Goal: Task Accomplishment & Management: Complete application form

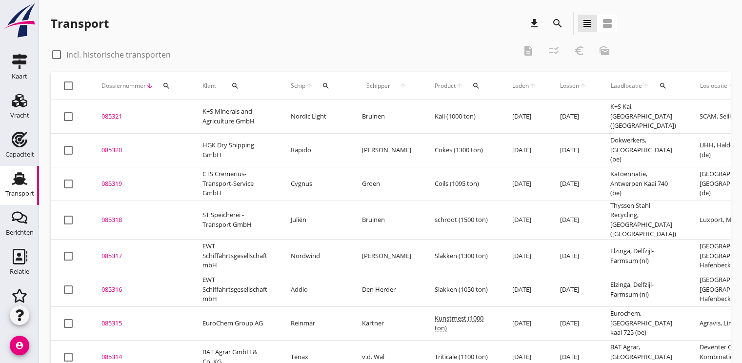
click at [115, 109] on td "085321 upload_file Drop hier uw bestand om het aan het dossier toe te voegen" at bounding box center [140, 117] width 101 height 34
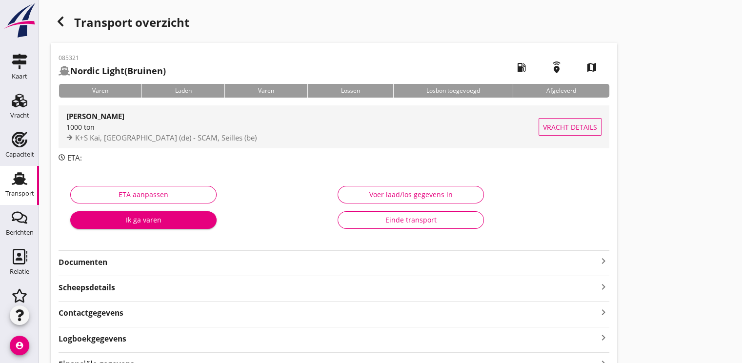
click at [107, 129] on div "1000 ton" at bounding box center [302, 127] width 472 height 10
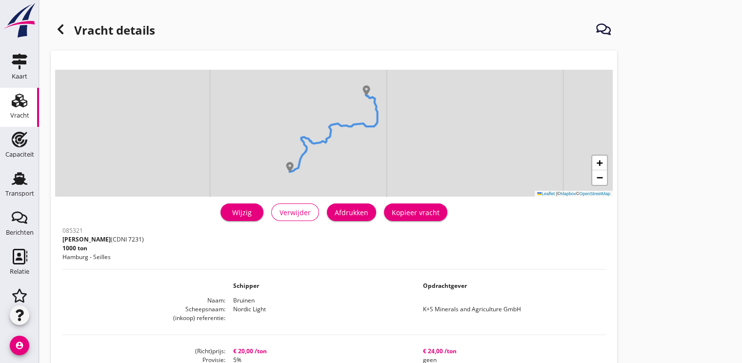
click at [247, 211] on div "Wijzig" at bounding box center [241, 212] width 27 height 10
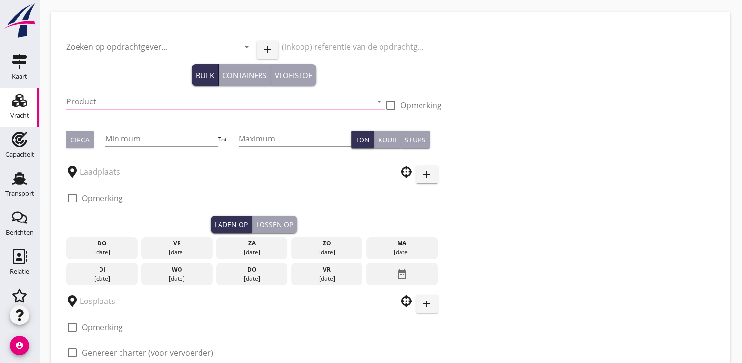
type input "K+S Minerals and Agriculture GmbH"
type input "Kali (7231)"
type input "1000"
type input "K+S [PERSON_NAME]"
type input "SCAM"
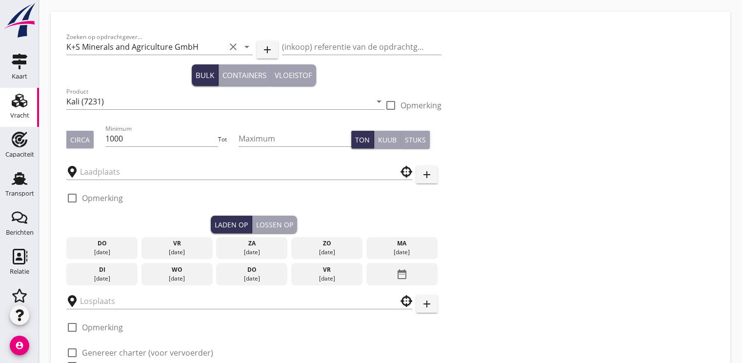
checkbox input "true"
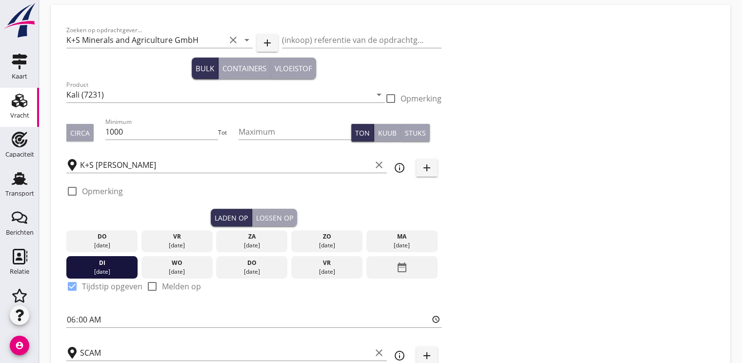
type input "20"
checkbox input "false"
radio input "false"
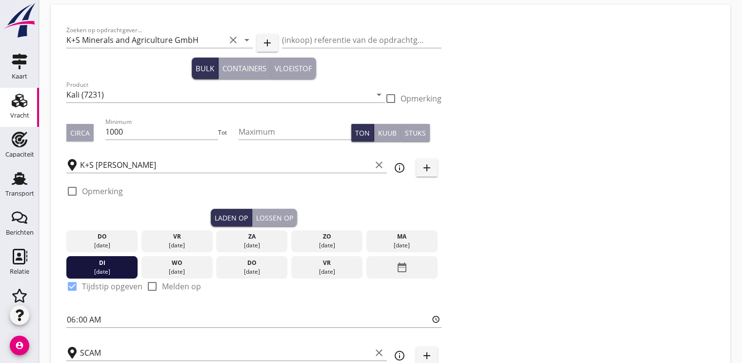
checkbox input "true"
type input "2"
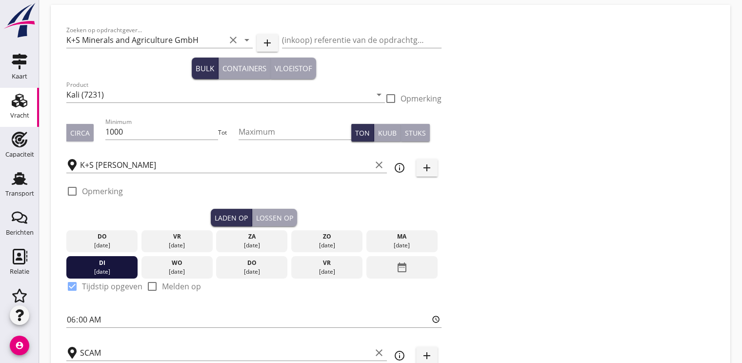
type input "2"
type input "5"
type input "24"
checkbox input "false"
radio input "false"
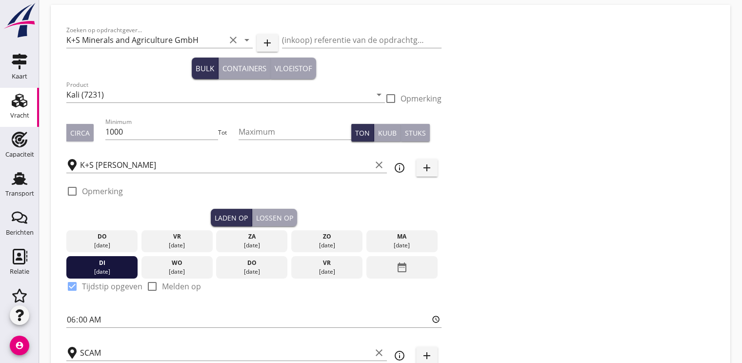
radio input "false"
checkbox input "true"
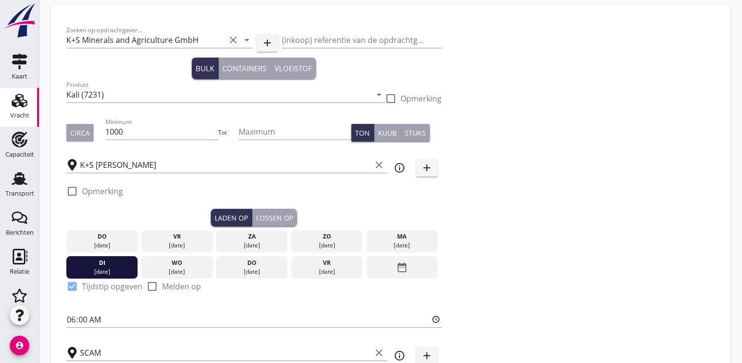
checkbox input "true"
type input "2"
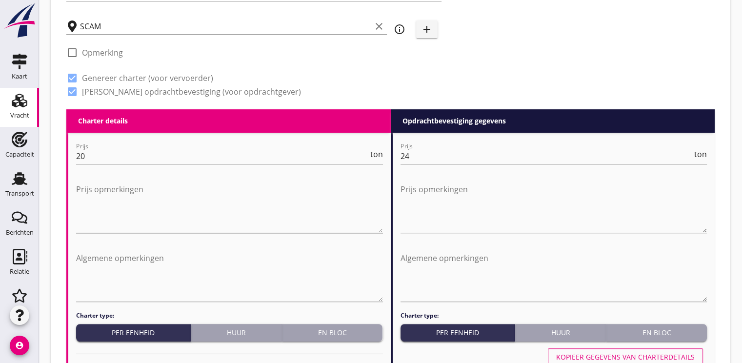
scroll to position [341, 0]
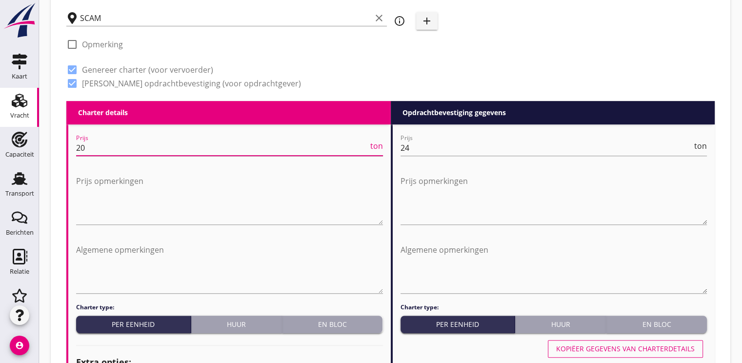
click at [93, 155] on input "20" at bounding box center [222, 148] width 292 height 16
type input "2"
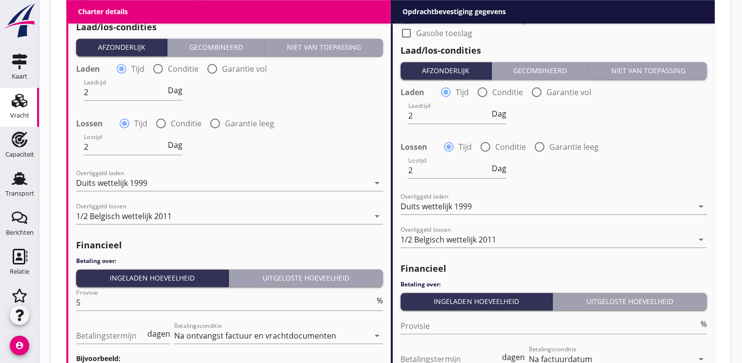
scroll to position [1106, 0]
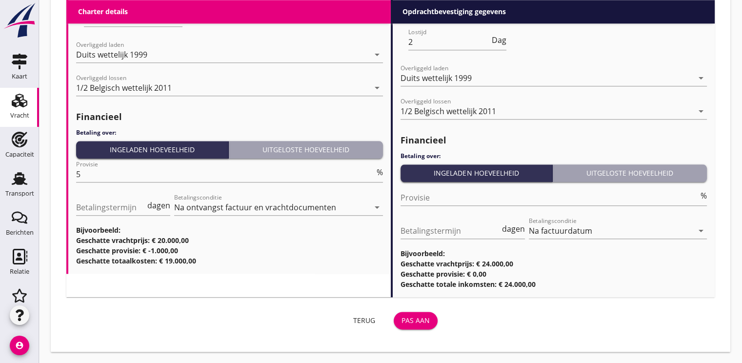
type input "20.00"
click at [413, 316] on div "Pas aan" at bounding box center [415, 320] width 28 height 10
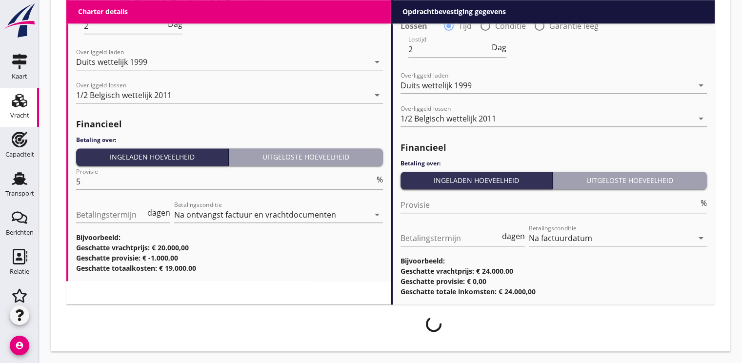
scroll to position [1098, 0]
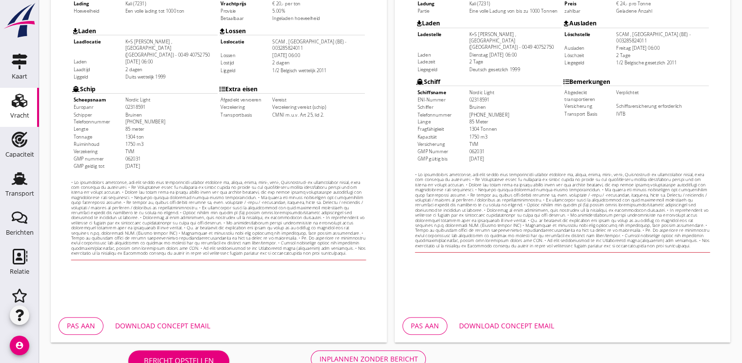
scroll to position [286, 0]
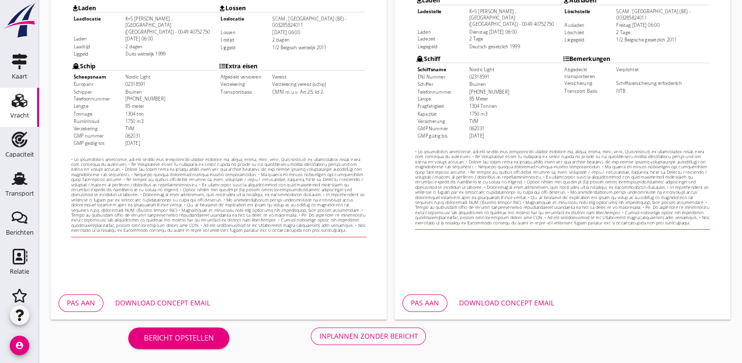
click at [164, 300] on div "Download concept email" at bounding box center [162, 302] width 95 height 10
click at [358, 337] on div "Inplannen zonder bericht" at bounding box center [368, 336] width 98 height 10
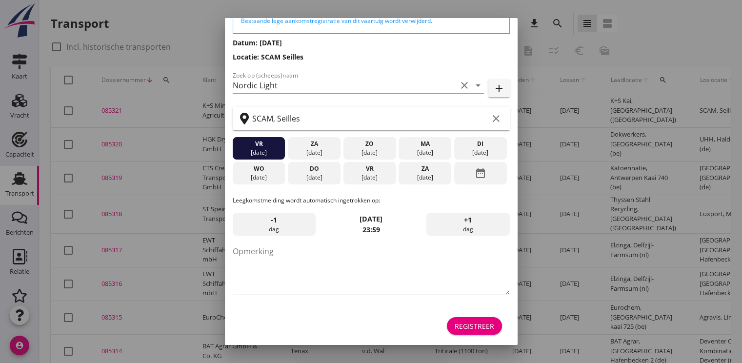
scroll to position [51, 0]
click at [455, 324] on div "Registreer" at bounding box center [473, 326] width 39 height 10
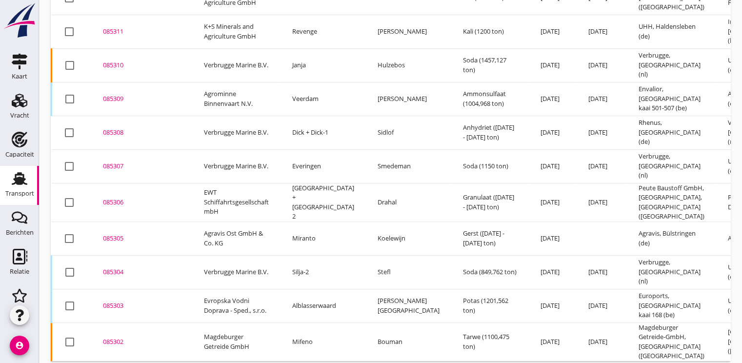
scroll to position [421, 0]
drag, startPoint x: 103, startPoint y: 253, endPoint x: 122, endPoint y: 257, distance: 19.6
click at [103, 255] on td "085304 upload_file Drop hier uw bestand om het aan het dossier toe te voegen" at bounding box center [141, 272] width 101 height 34
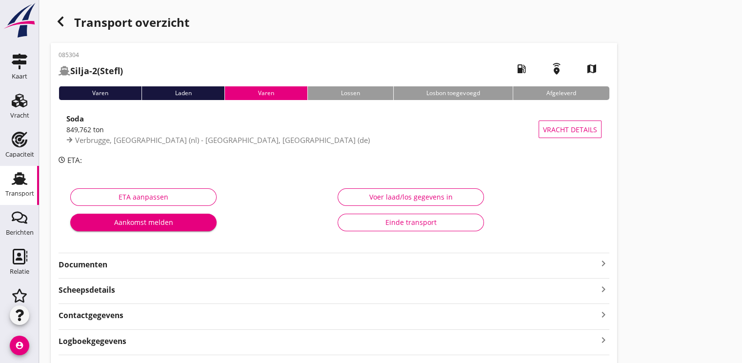
click at [59, 19] on use "button" at bounding box center [61, 22] width 6 height 10
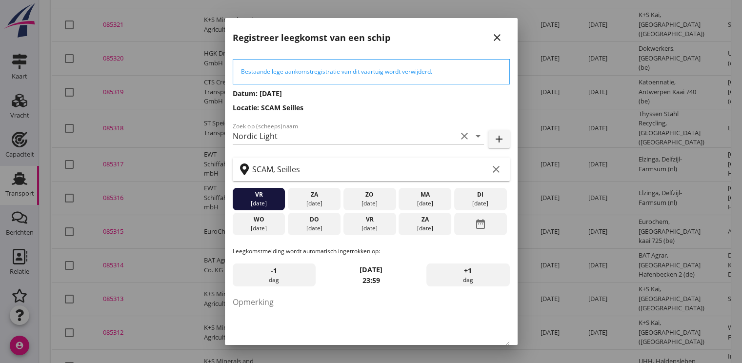
scroll to position [51, 0]
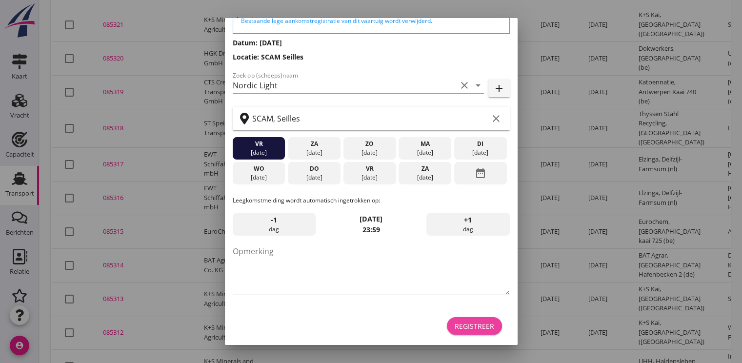
click at [459, 323] on div "Registreer" at bounding box center [473, 326] width 39 height 10
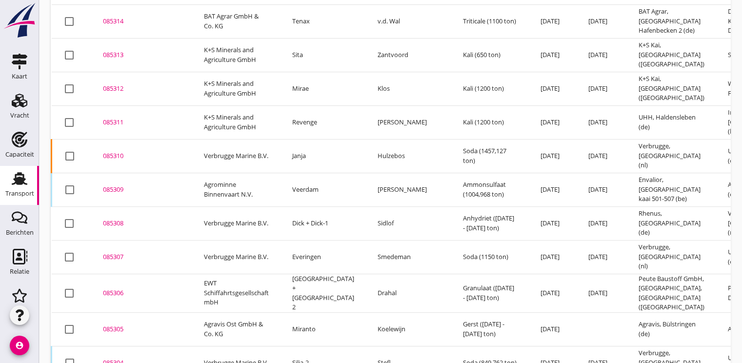
scroll to position [378, 0]
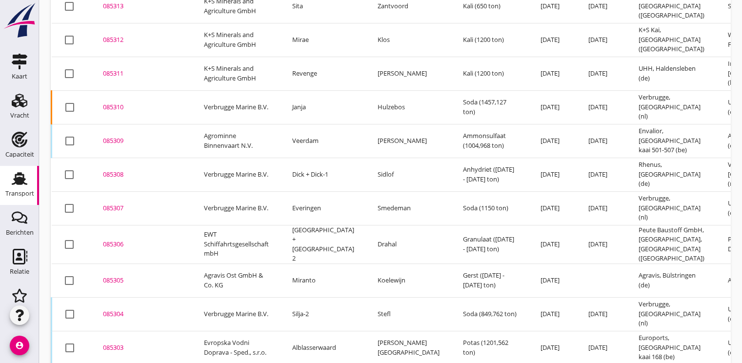
click at [114, 309] on div "085304" at bounding box center [142, 314] width 78 height 10
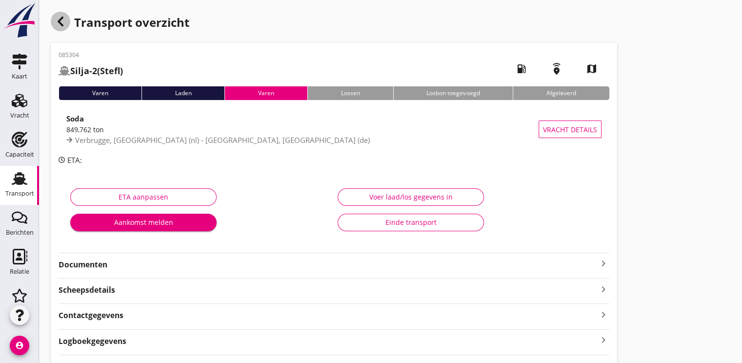
click at [62, 29] on div "button" at bounding box center [61, 22] width 20 height 20
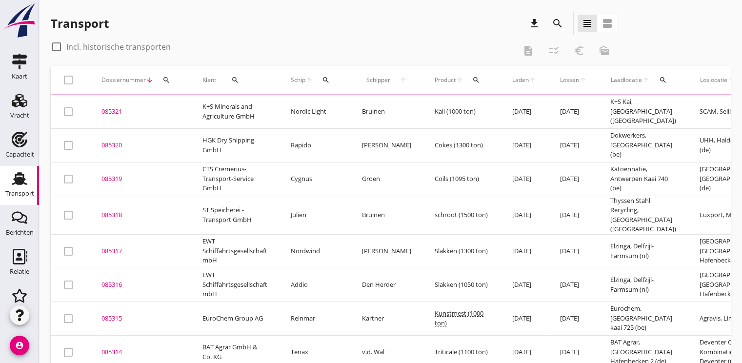
scroll to position [86, 0]
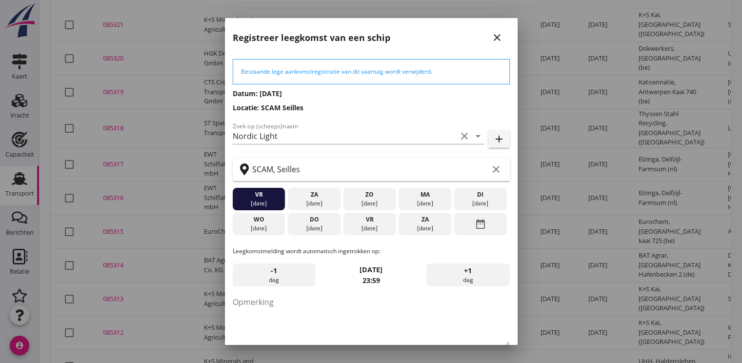
click at [450, 173] on input "SCAM, Seilles" at bounding box center [370, 169] width 236 height 16
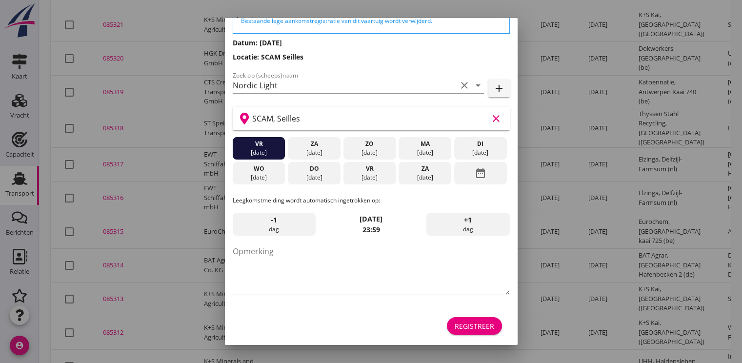
click at [466, 332] on button "Registreer" at bounding box center [474, 326] width 55 height 18
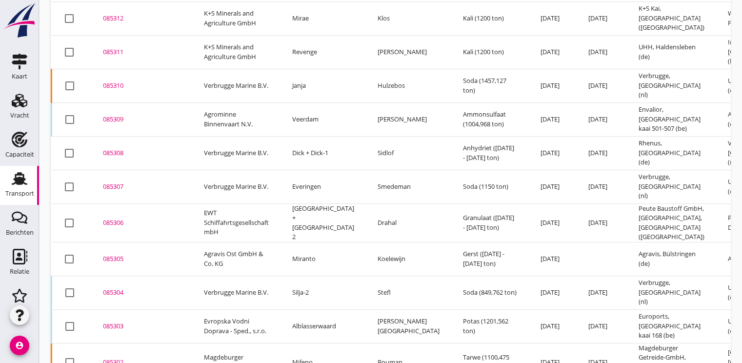
scroll to position [421, 0]
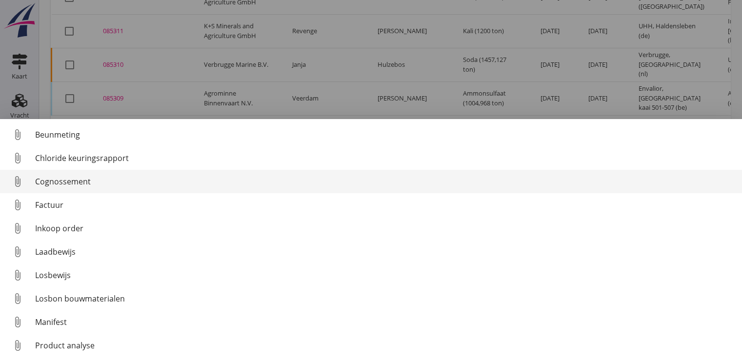
click at [77, 183] on div "Cognossement" at bounding box center [384, 182] width 699 height 12
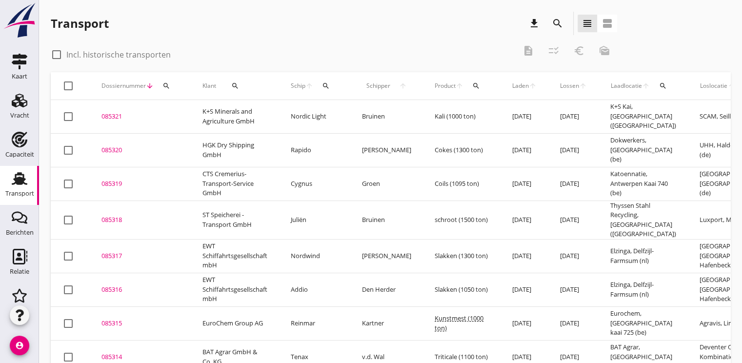
click at [111, 147] on div "085320" at bounding box center [140, 150] width 78 height 10
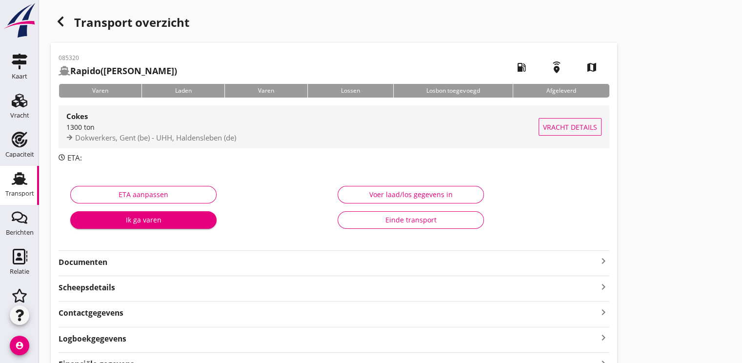
click at [122, 129] on div "1300 ton" at bounding box center [302, 127] width 472 height 10
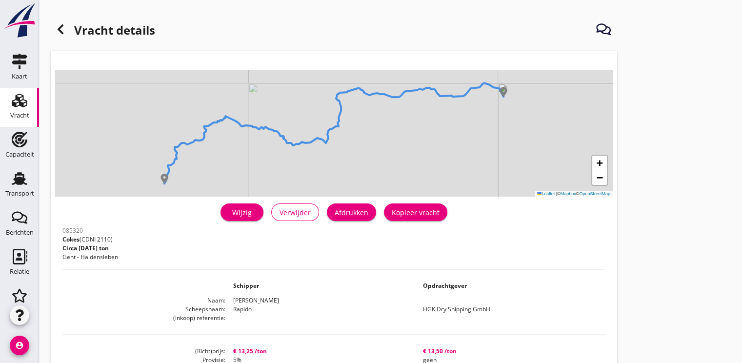
click at [232, 212] on div "Wijzig" at bounding box center [241, 212] width 27 height 10
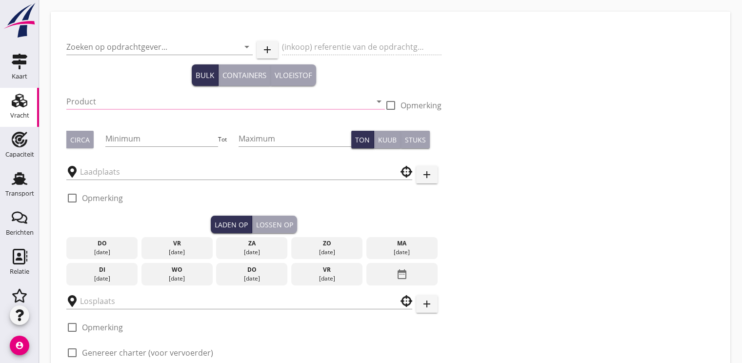
type input "HGK Dry Shipping GmbH"
type input "Cokes (2110)"
type input "1300"
type input "Dokwerkers"
type input "UHH"
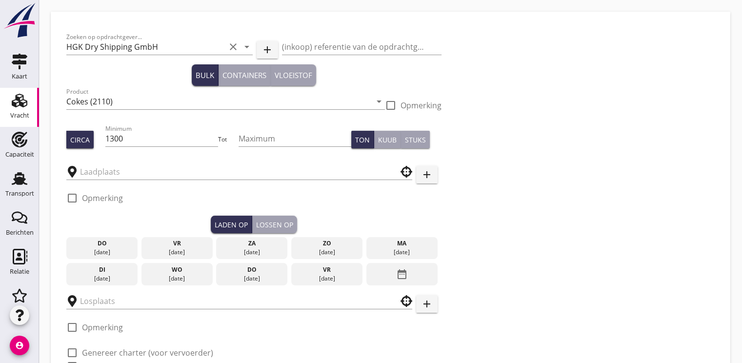
checkbox input "true"
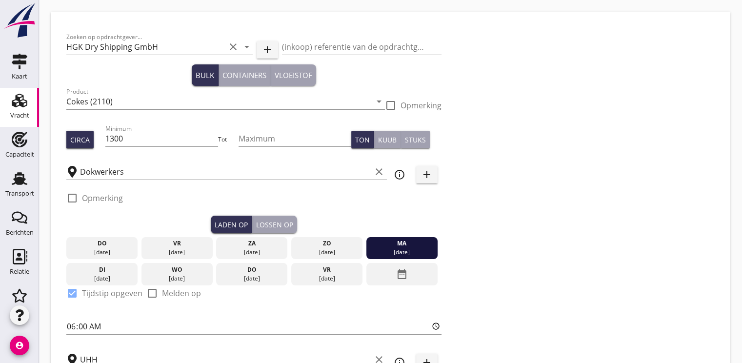
type input "13.25"
radio input "false"
checkbox input "true"
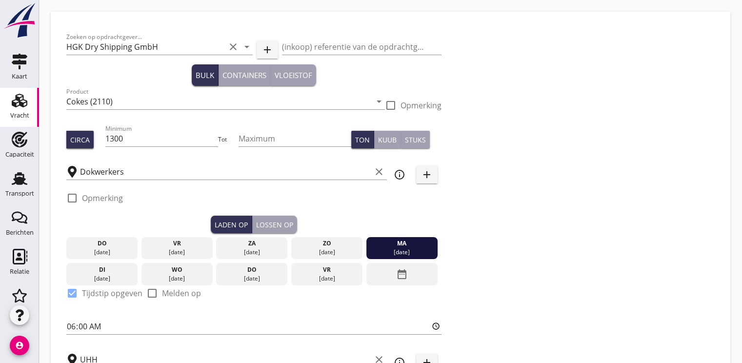
checkbox input "true"
type input "2"
type input "5"
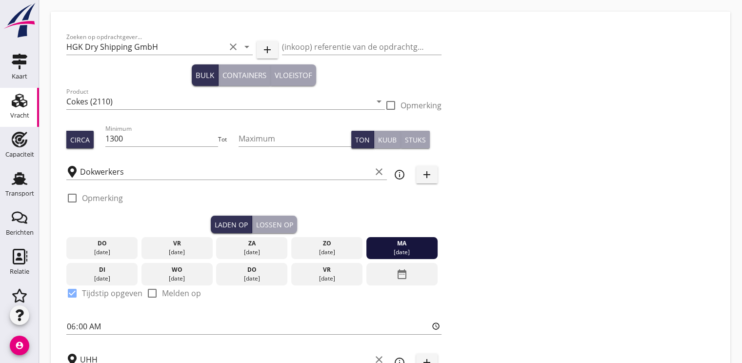
type input "13.5"
radio input "false"
checkbox input "true"
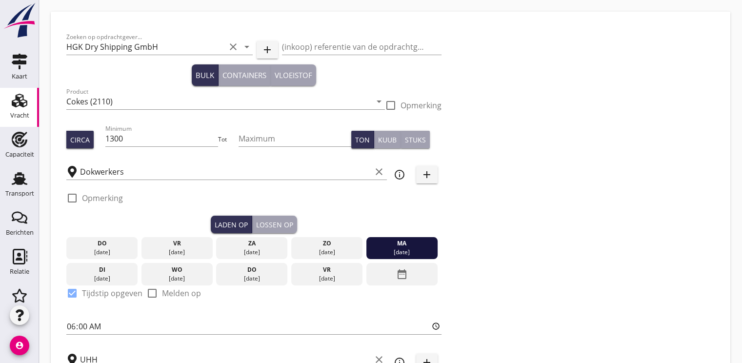
checkbox input "true"
type input "2"
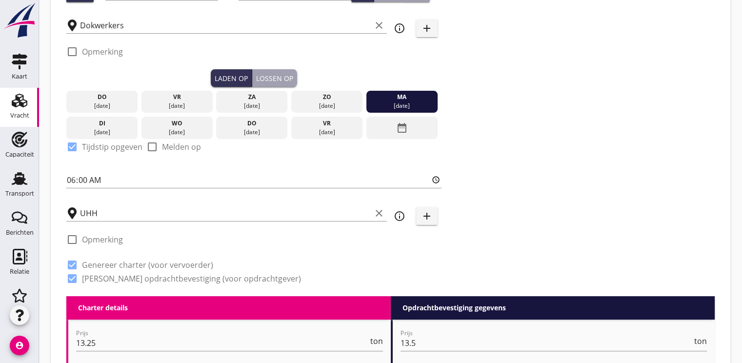
scroll to position [49, 0]
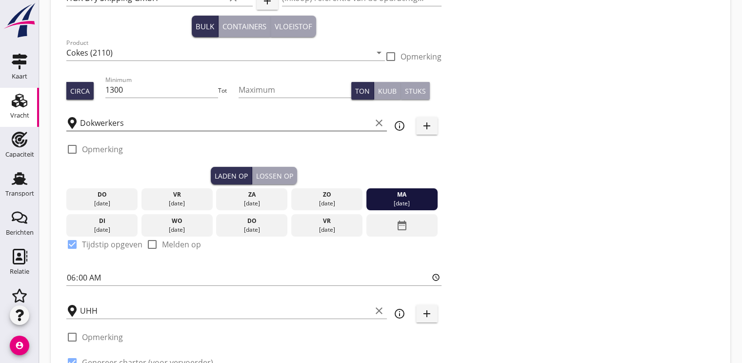
click at [122, 123] on input "Dokwerkers" at bounding box center [225, 123] width 291 height 16
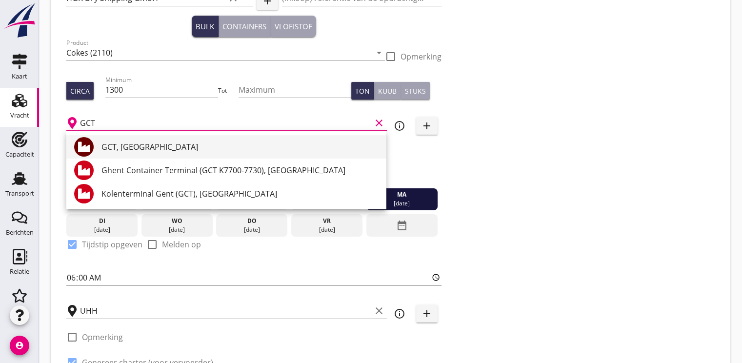
click at [135, 143] on div "GCT, Gent" at bounding box center [239, 147] width 277 height 12
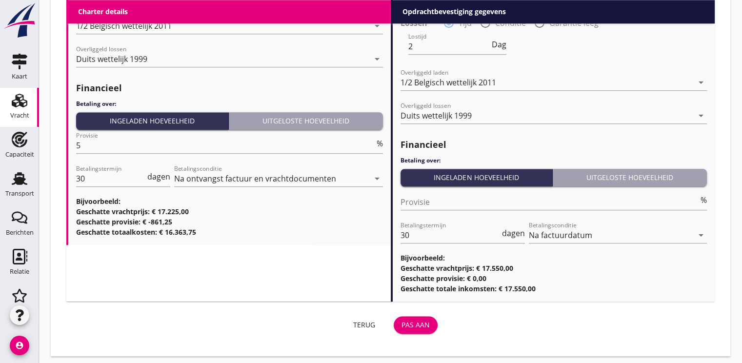
scroll to position [1139, 0]
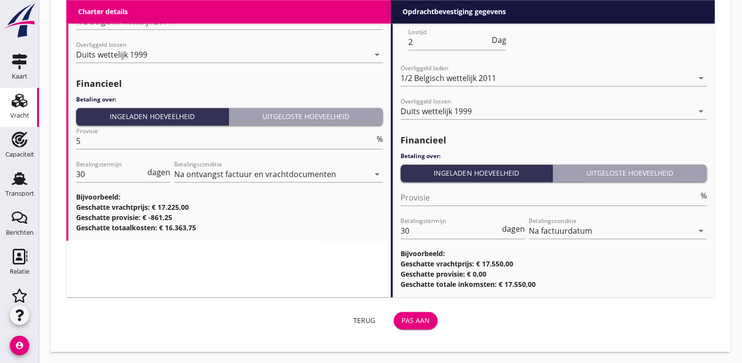
type input "GCT, Gent"
click at [411, 319] on div "Pas aan" at bounding box center [415, 320] width 28 height 10
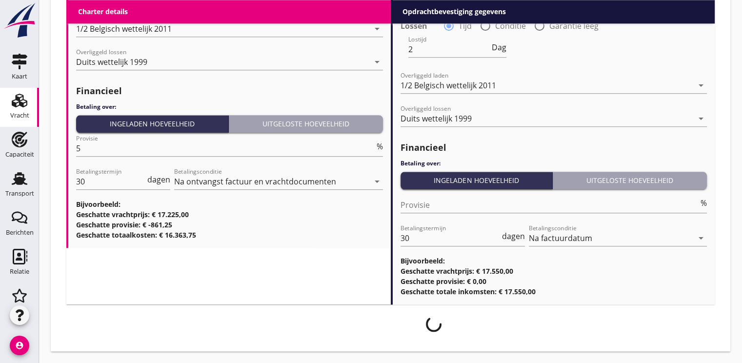
scroll to position [1132, 0]
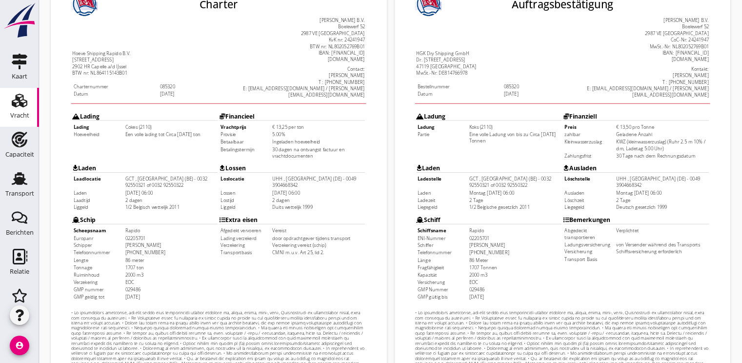
scroll to position [286, 0]
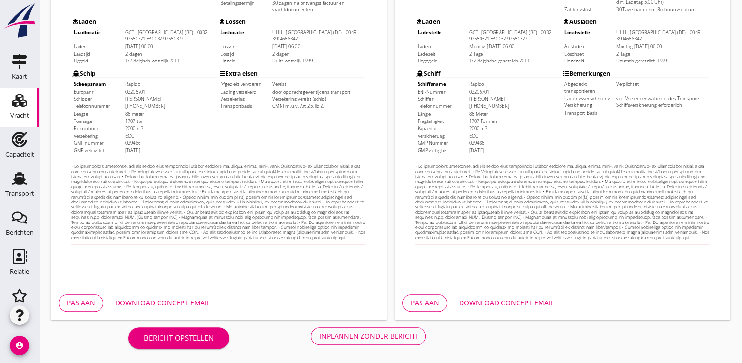
click at [176, 304] on div "Download concept email" at bounding box center [162, 302] width 95 height 10
click at [362, 333] on div "Inplannen zonder bericht" at bounding box center [368, 336] width 98 height 10
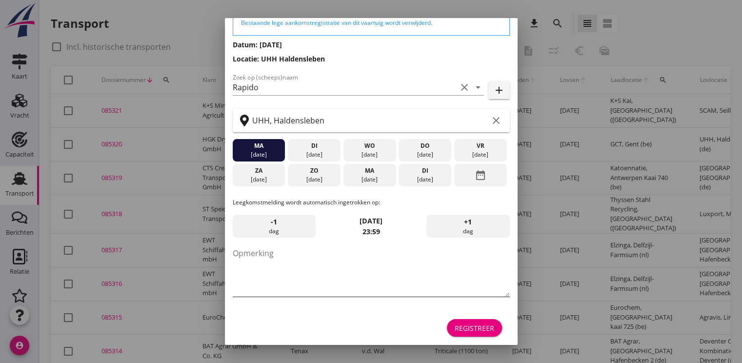
scroll to position [51, 0]
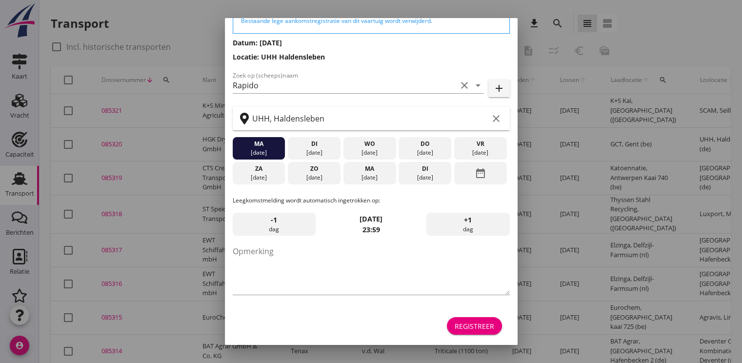
click at [470, 321] on div "Registreer" at bounding box center [473, 326] width 39 height 10
